Goal: Use online tool/utility: Utilize a website feature to perform a specific function

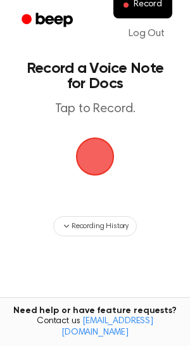
click at [91, 150] on span "button" at bounding box center [94, 156] width 35 height 35
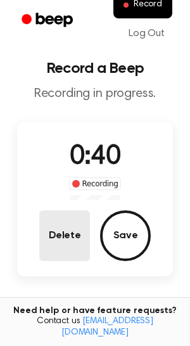
click at [60, 226] on button "Delete" at bounding box center [64, 235] width 51 height 51
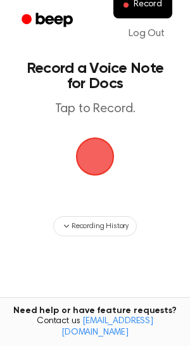
click at [93, 172] on span "button" at bounding box center [94, 156] width 35 height 35
click at [96, 156] on span "button" at bounding box center [94, 156] width 35 height 35
click at [94, 156] on span "button" at bounding box center [94, 156] width 35 height 35
click at [92, 156] on span "button" at bounding box center [94, 156] width 35 height 35
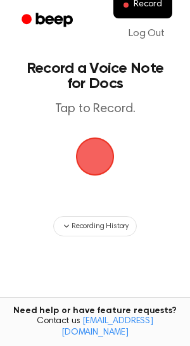
click at [92, 156] on span "button" at bounding box center [94, 156] width 35 height 35
click at [96, 149] on span "button" at bounding box center [94, 156] width 35 height 35
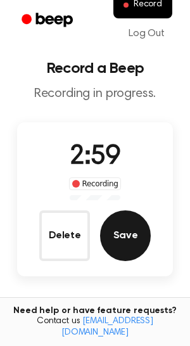
click at [122, 234] on button "Save" at bounding box center [125, 235] width 51 height 51
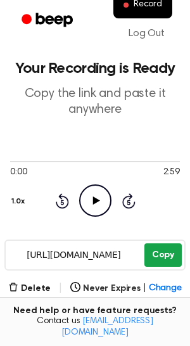
click at [169, 253] on button "Copy" at bounding box center [162, 254] width 37 height 23
